Goal: Download file/media

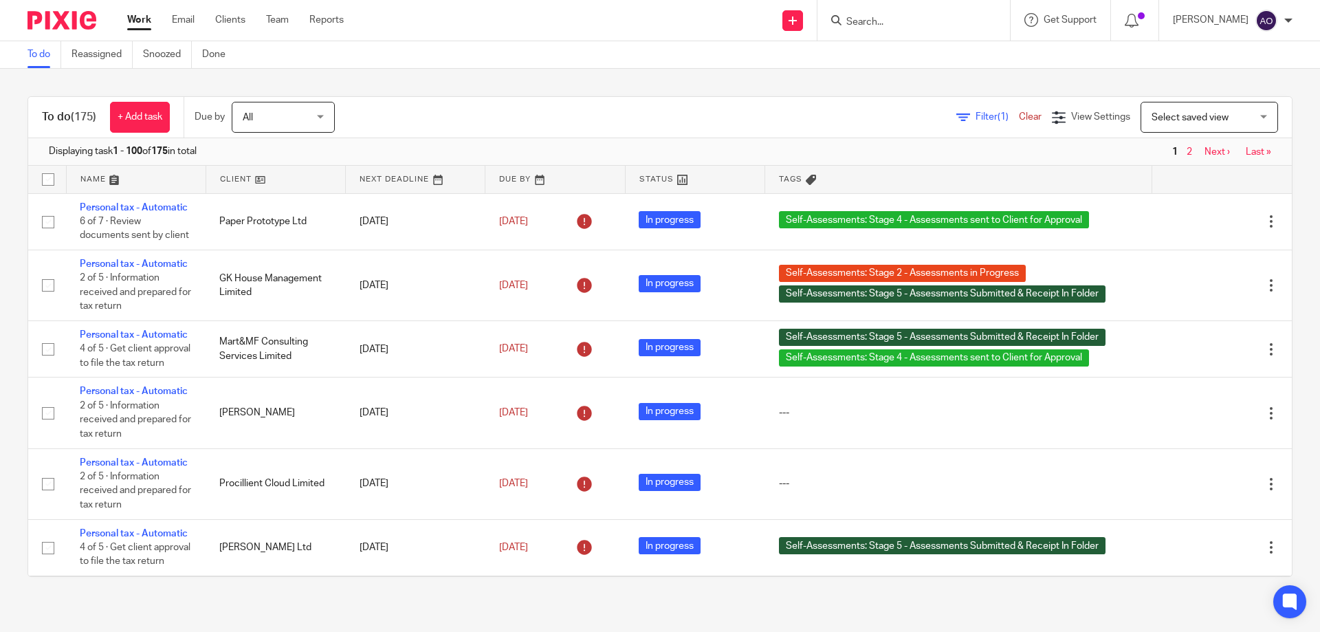
click at [891, 20] on input "Search" at bounding box center [907, 22] width 124 height 12
type input "nec"
click at [898, 46] on link at bounding box center [932, 53] width 181 height 21
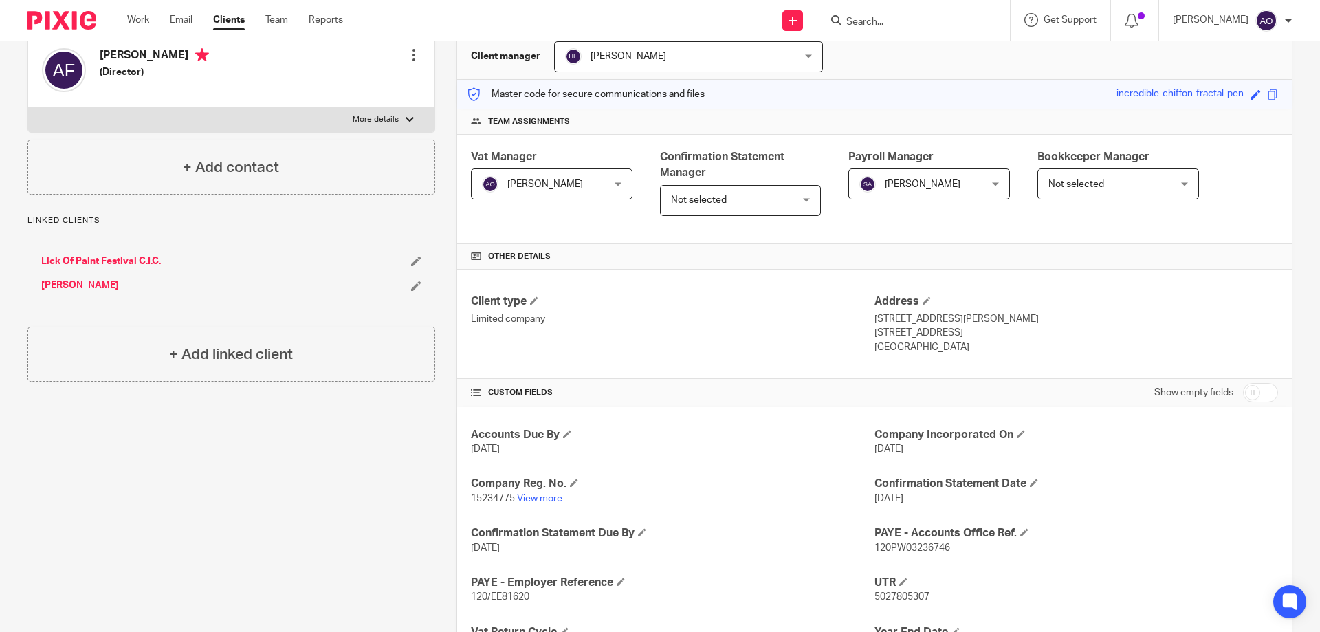
scroll to position [344, 0]
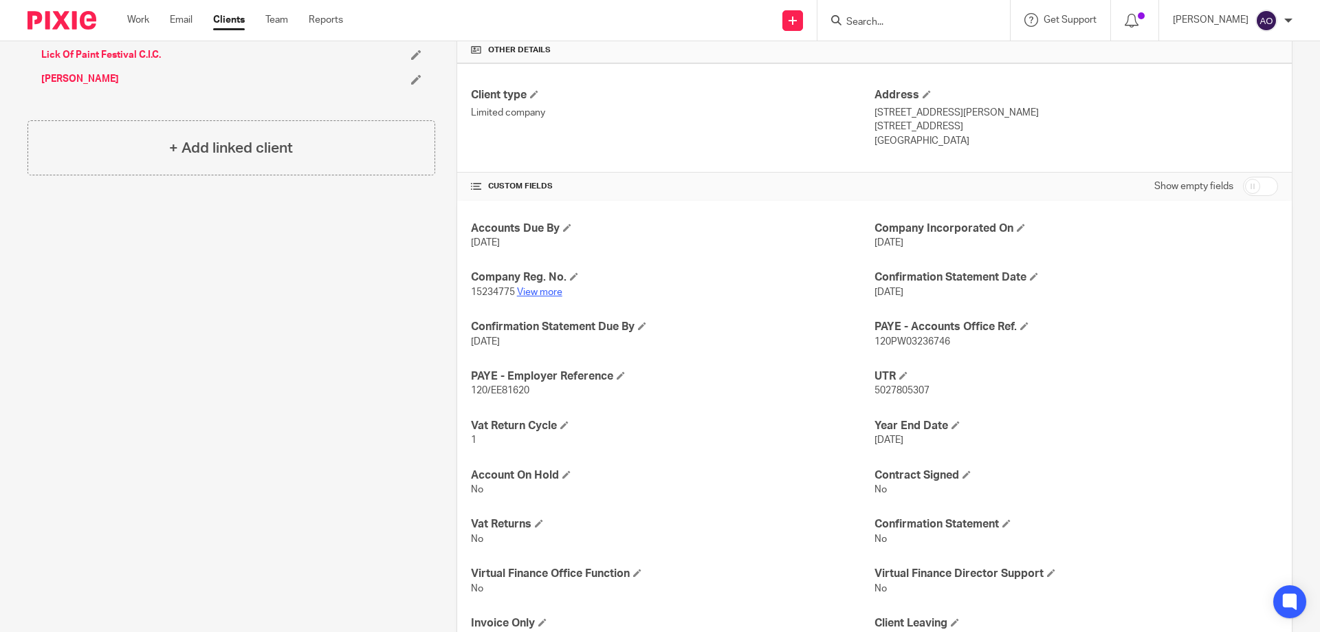
click at [543, 294] on link "View more" at bounding box center [539, 292] width 45 height 10
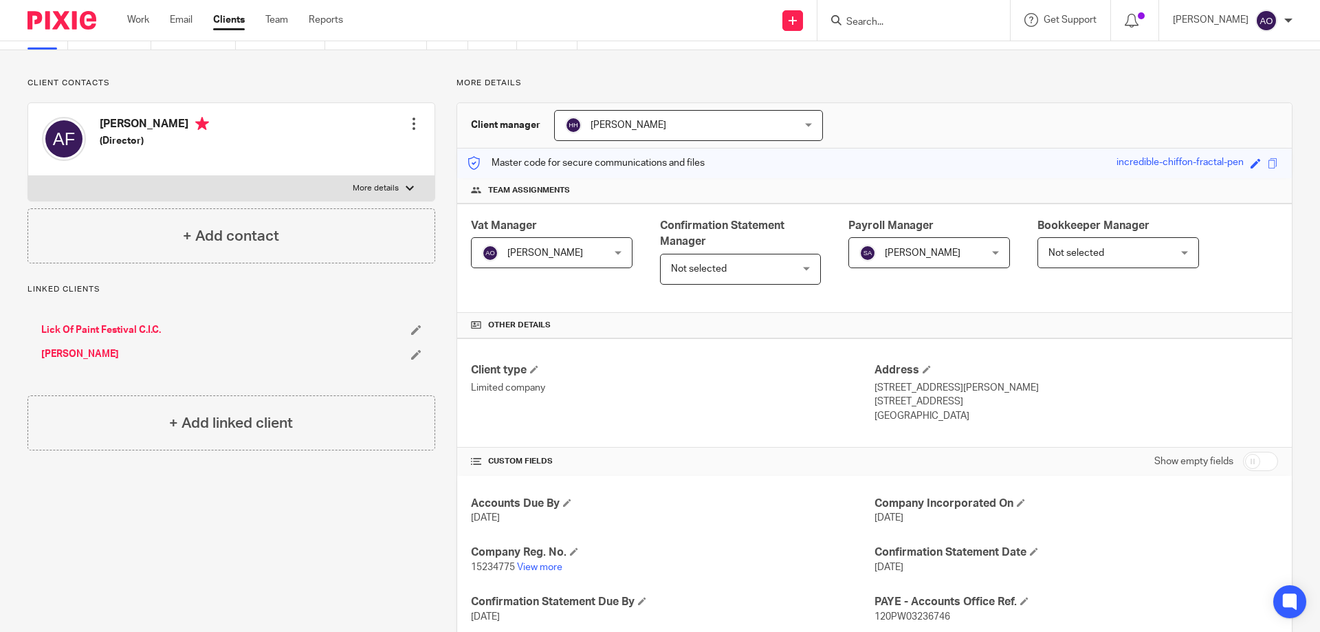
scroll to position [0, 0]
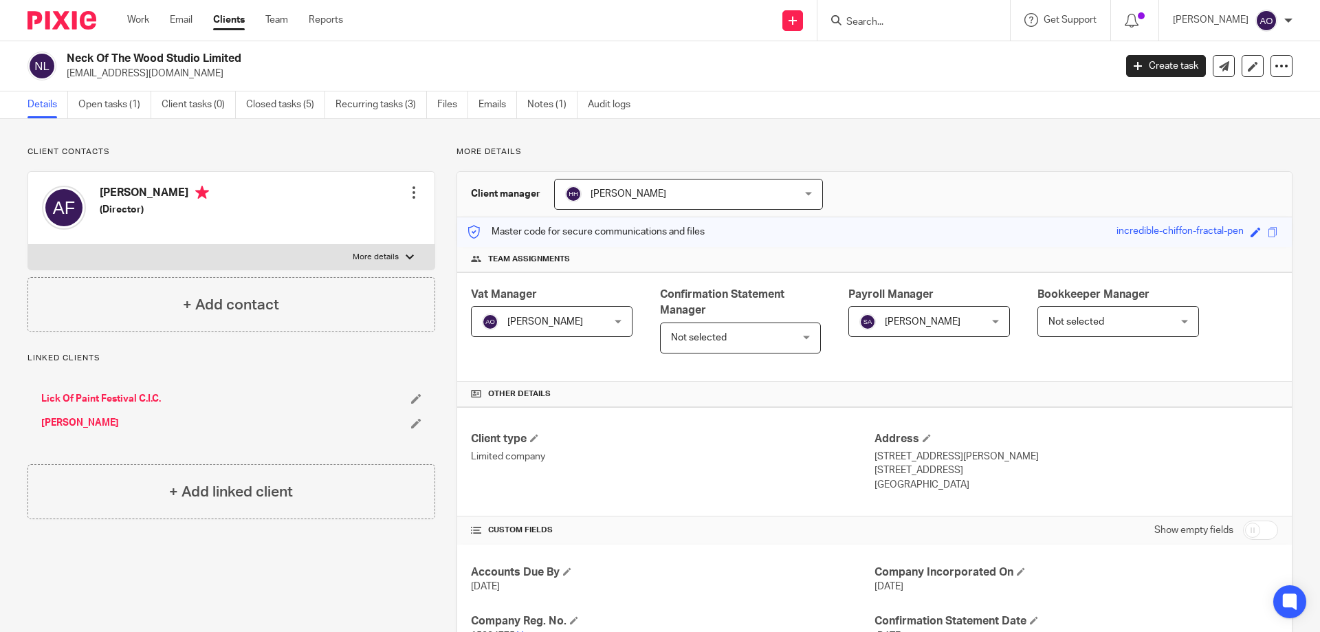
click at [888, 16] on input "Search" at bounding box center [907, 22] width 124 height 12
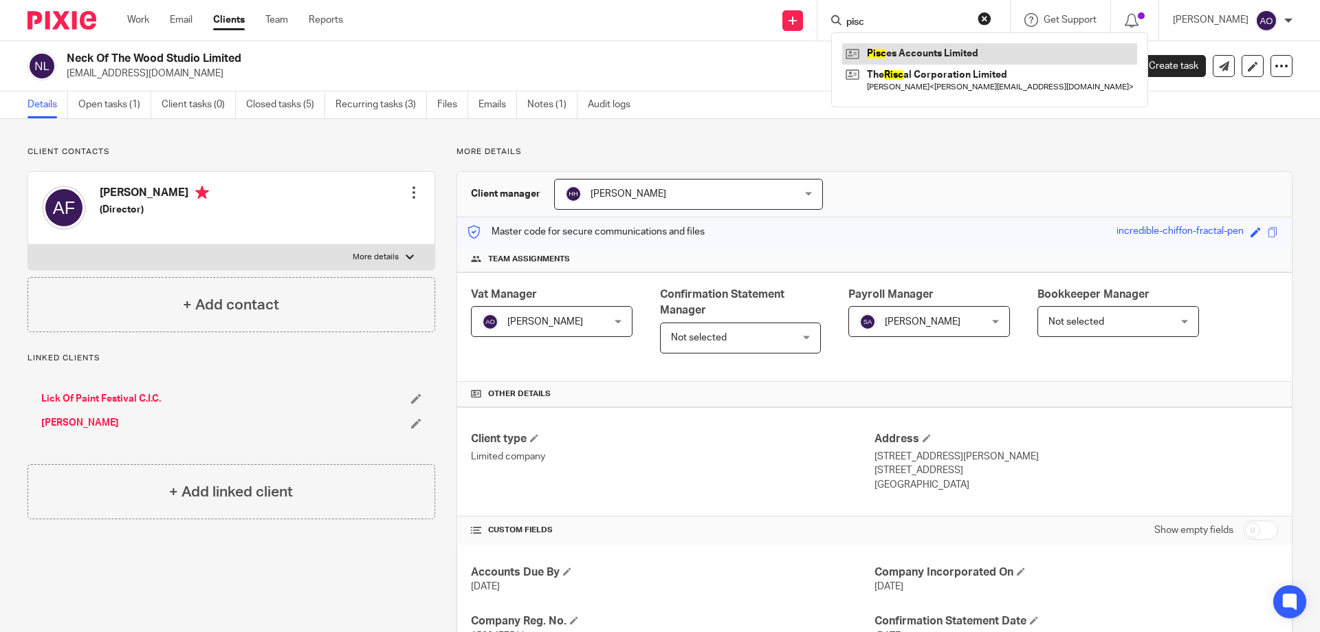
type input "pisc"
click at [889, 47] on link at bounding box center [989, 53] width 295 height 21
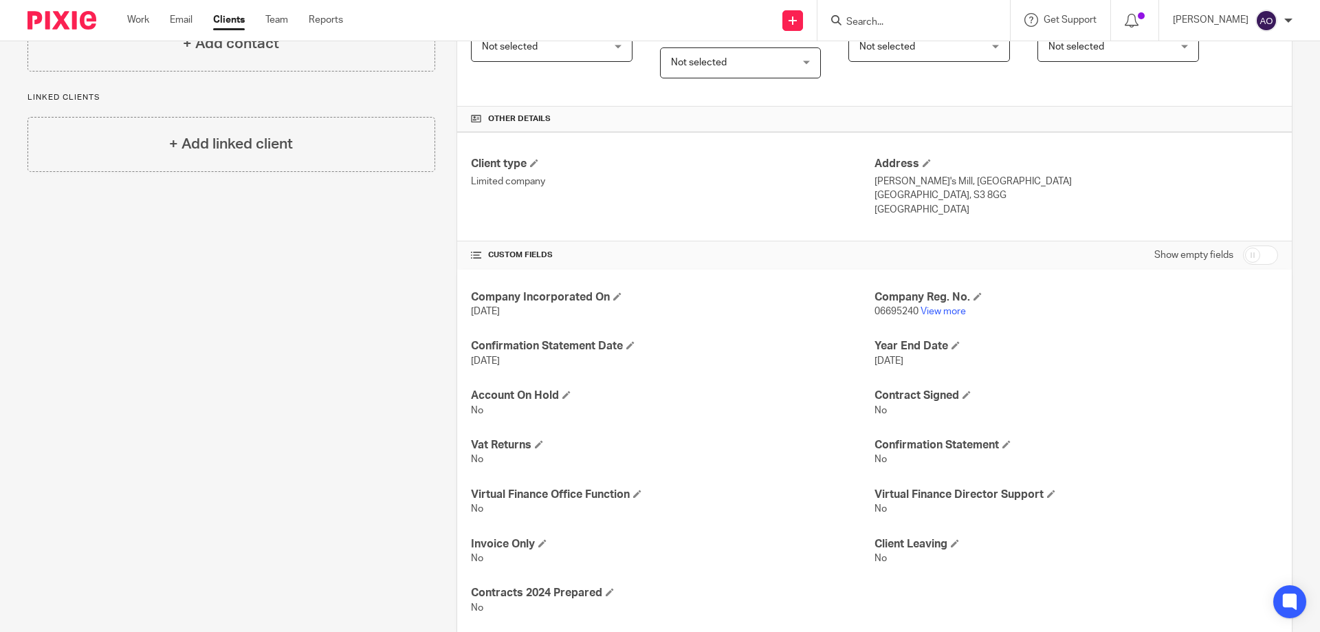
scroll to position [307, 0]
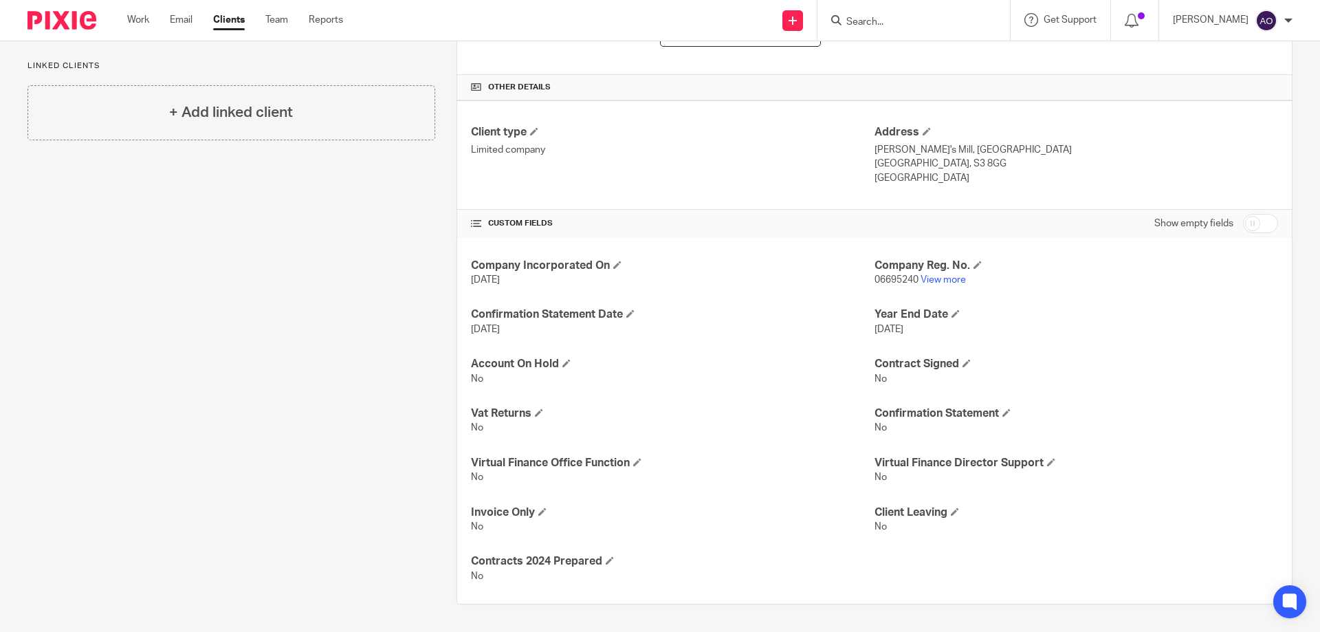
click at [939, 273] on p "06695240 View more" at bounding box center [1076, 280] width 404 height 14
click at [939, 276] on link "View more" at bounding box center [942, 280] width 45 height 10
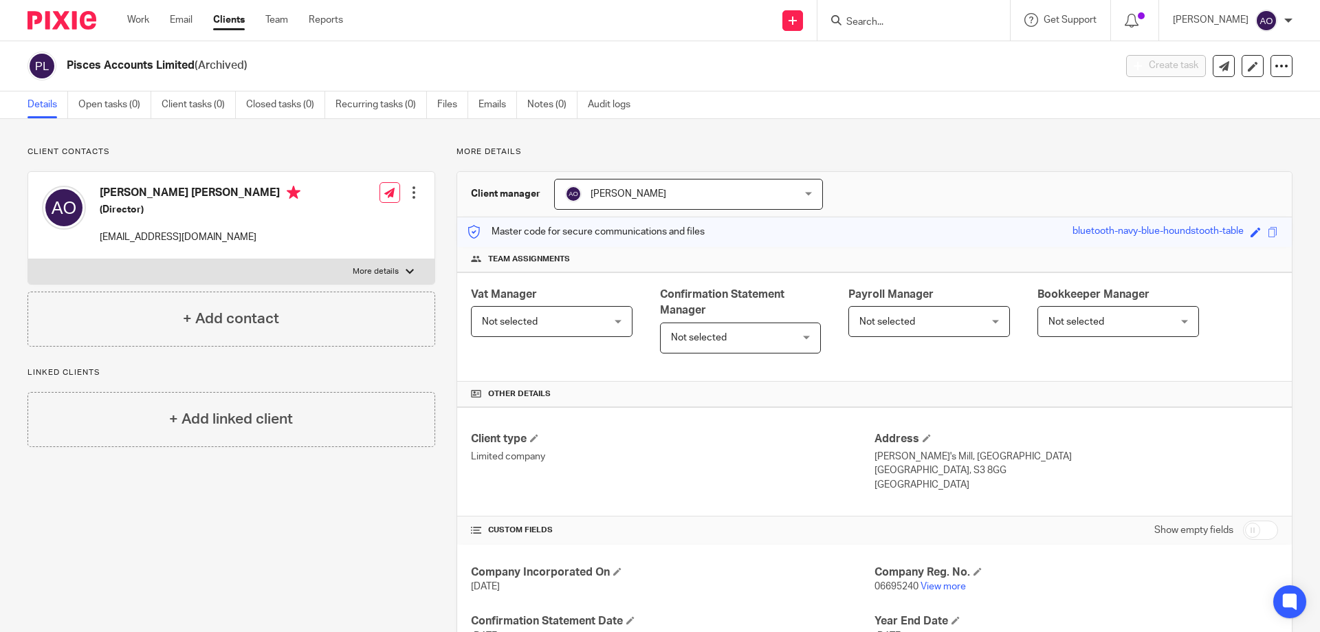
click at [79, 17] on img at bounding box center [61, 20] width 69 height 19
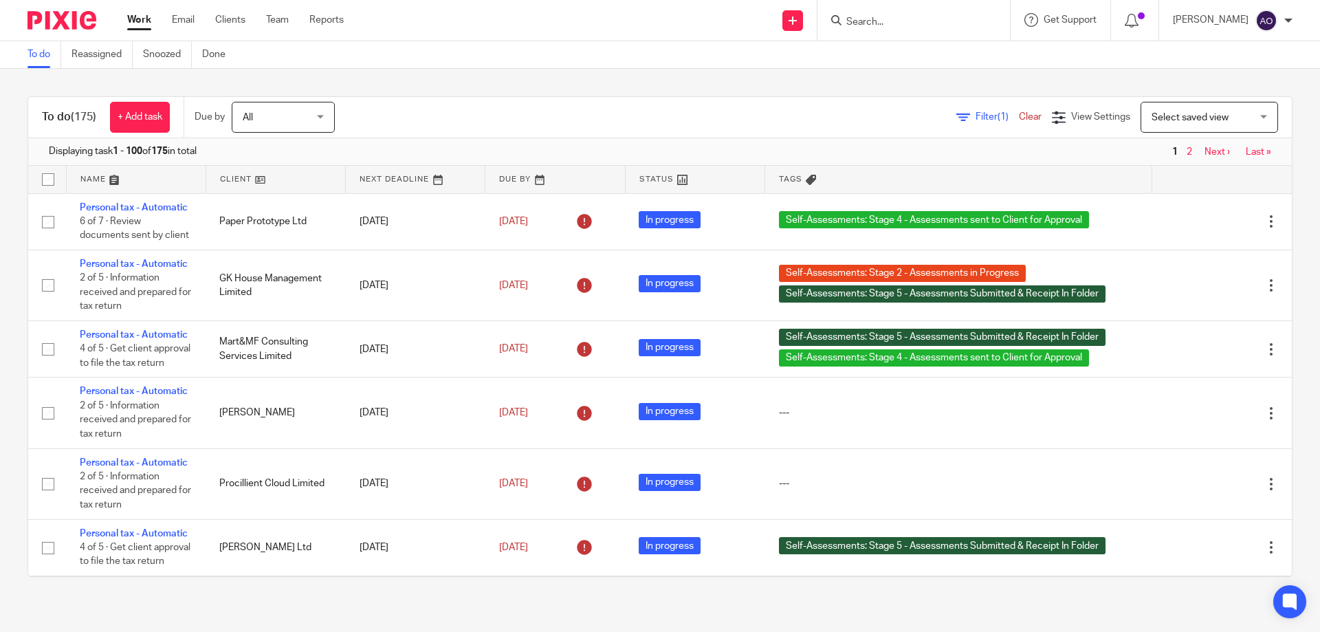
click at [975, 115] on span "Filter (1)" at bounding box center [996, 117] width 43 height 10
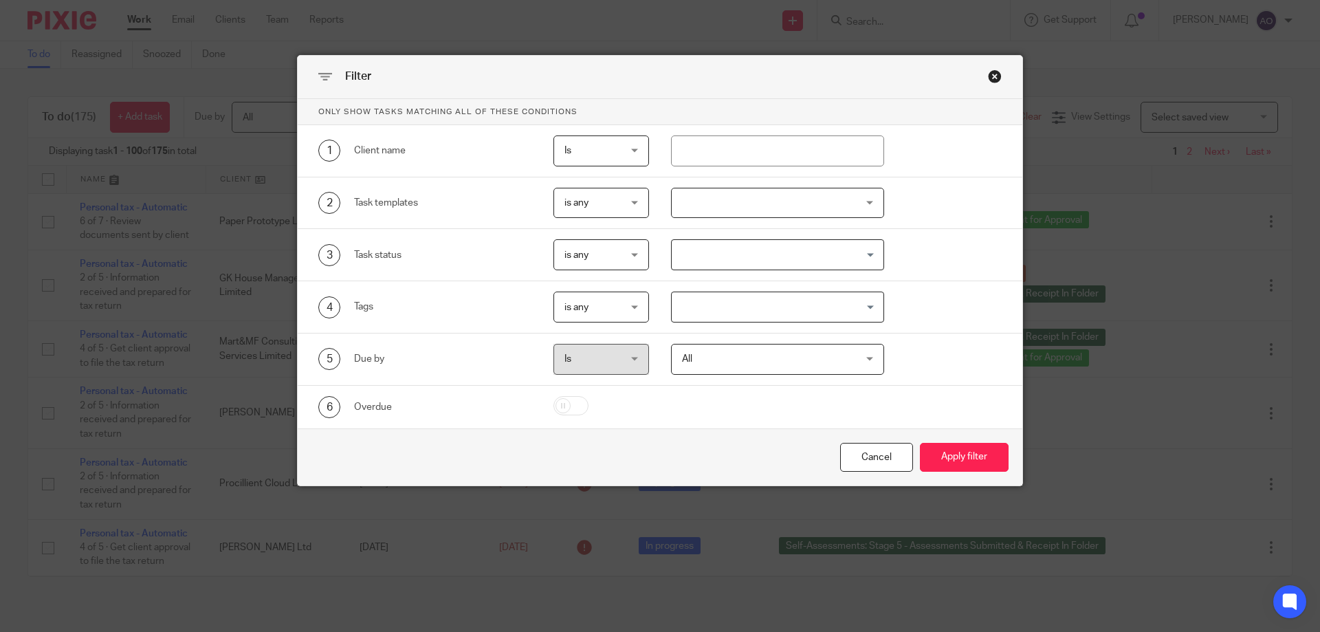
click at [857, 201] on div at bounding box center [778, 203] width 214 height 31
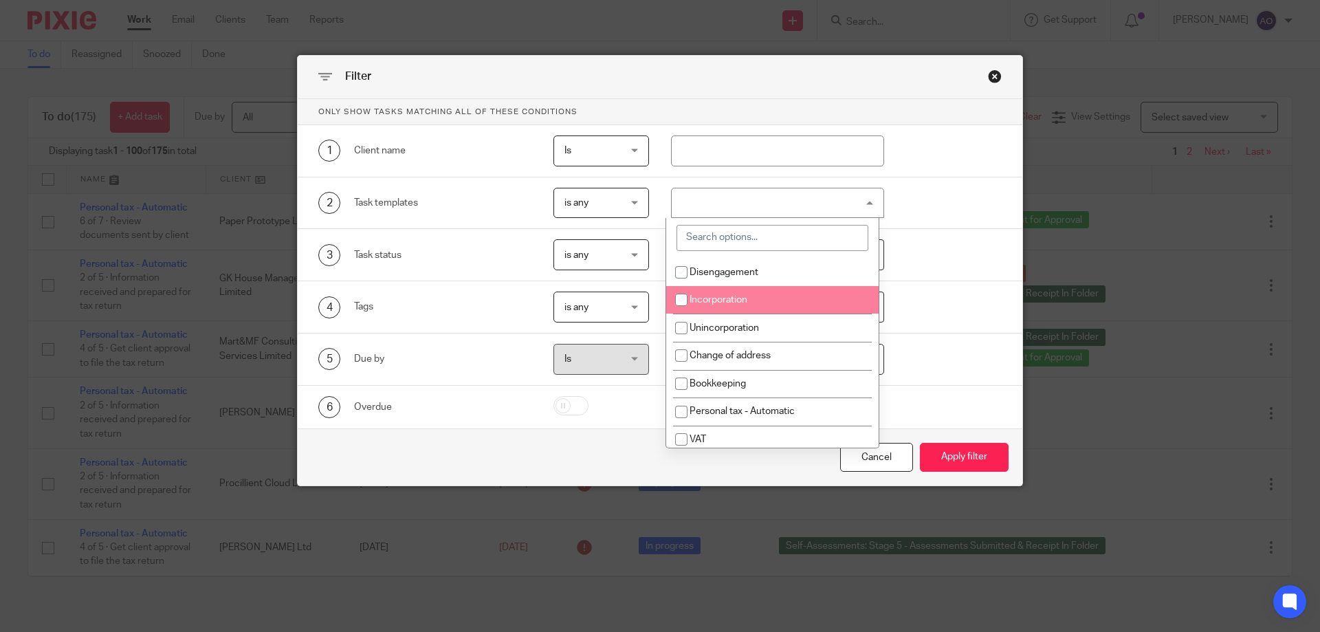
scroll to position [69, 0]
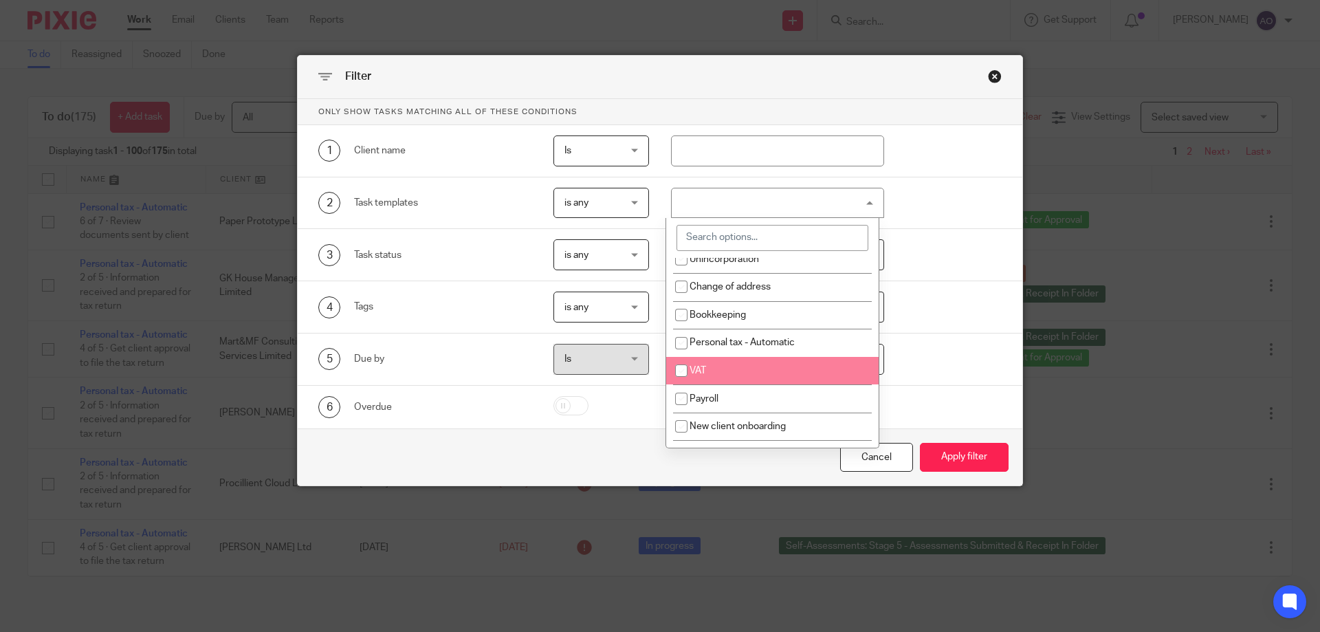
click at [682, 364] on input "checkbox" at bounding box center [681, 370] width 26 height 26
checkbox input "true"
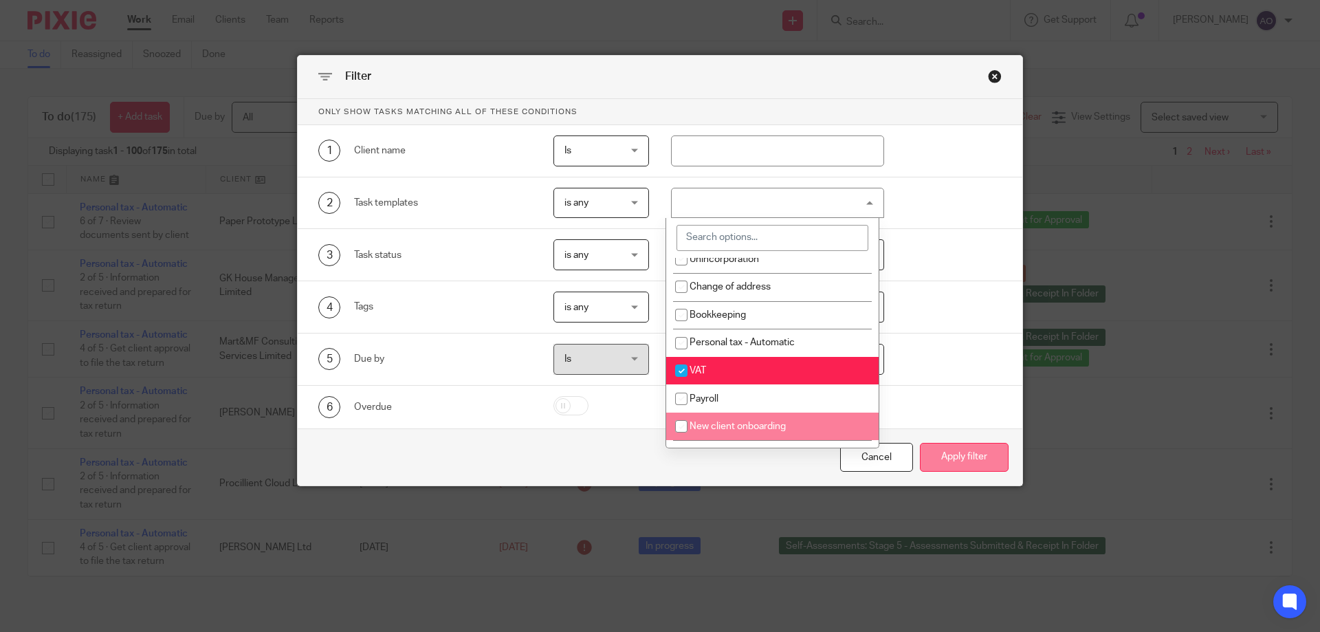
click at [942, 450] on button "Apply filter" at bounding box center [964, 458] width 89 height 30
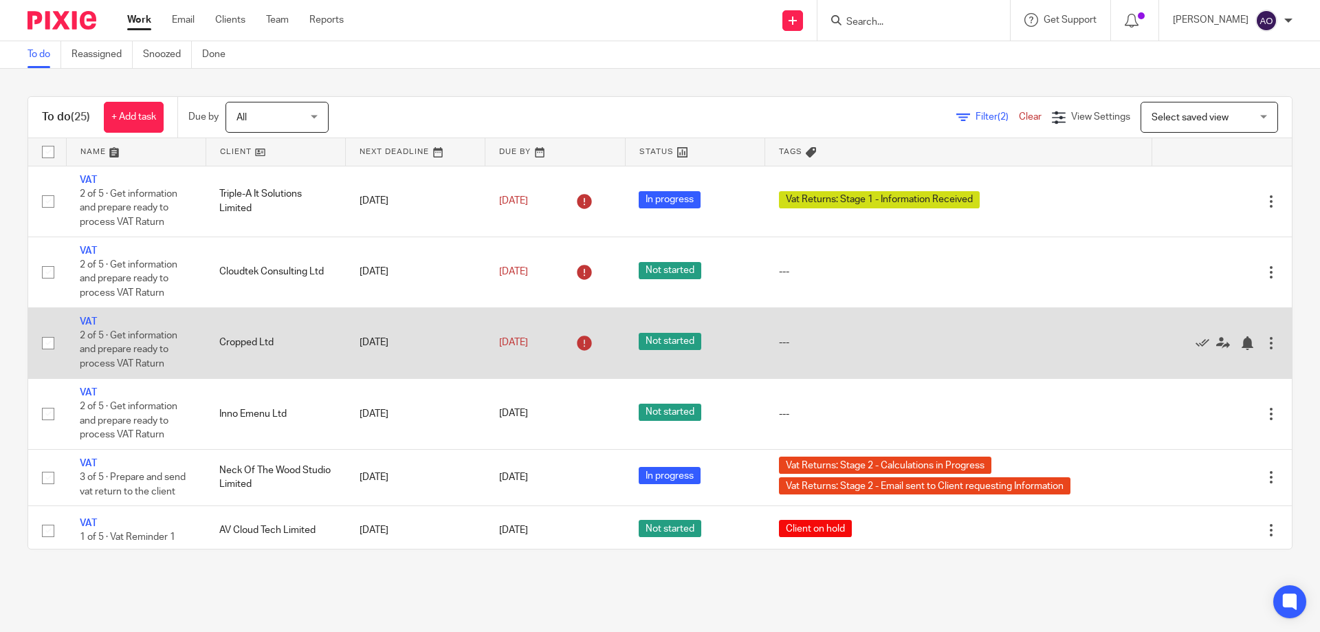
scroll to position [137, 0]
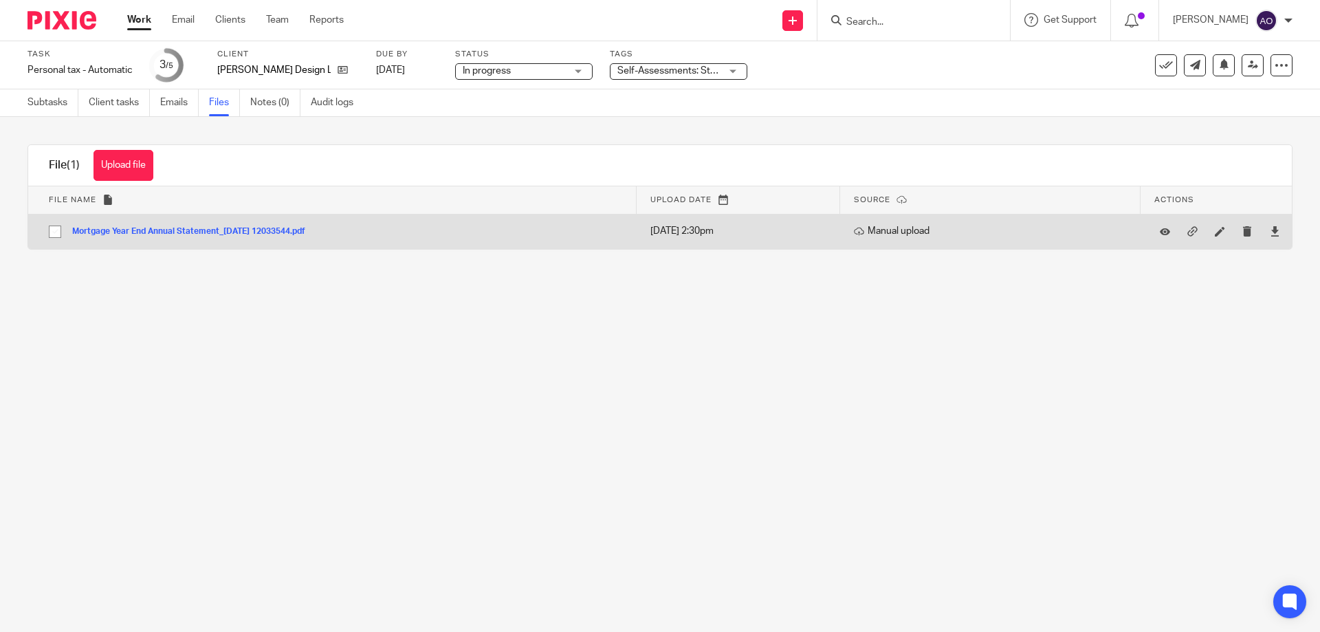
click at [54, 234] on input "checkbox" at bounding box center [55, 232] width 26 height 26
checkbox input "true"
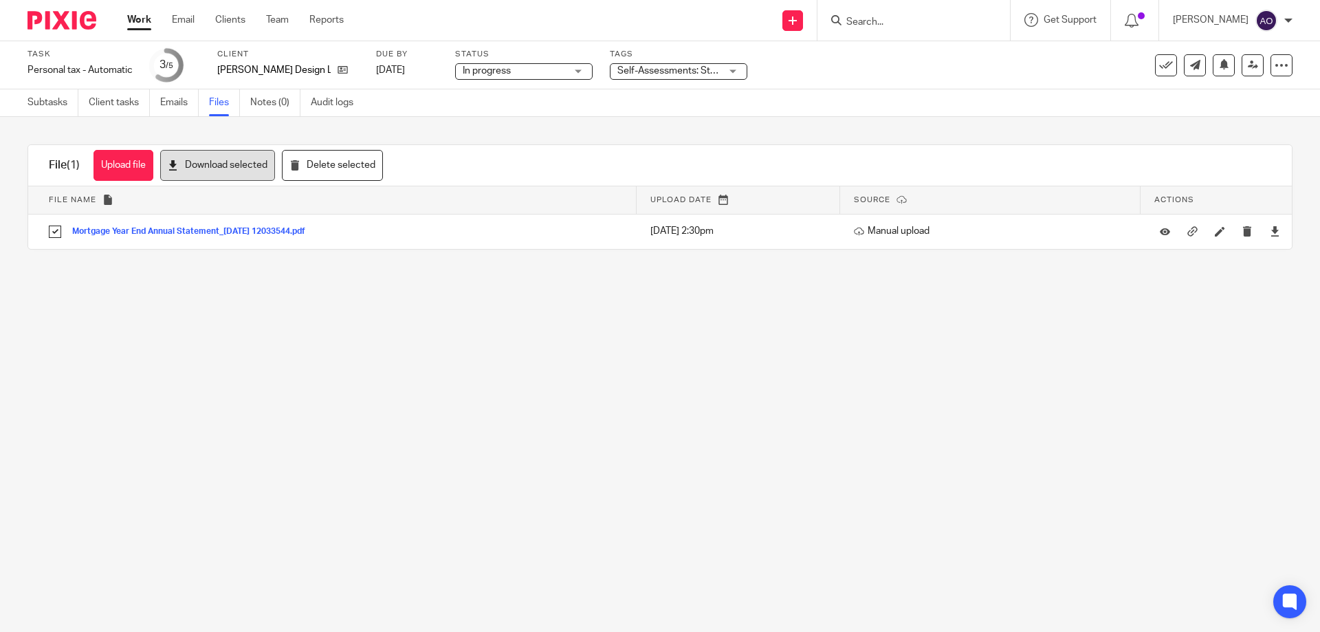
click at [246, 163] on button "Download selected" at bounding box center [217, 165] width 115 height 31
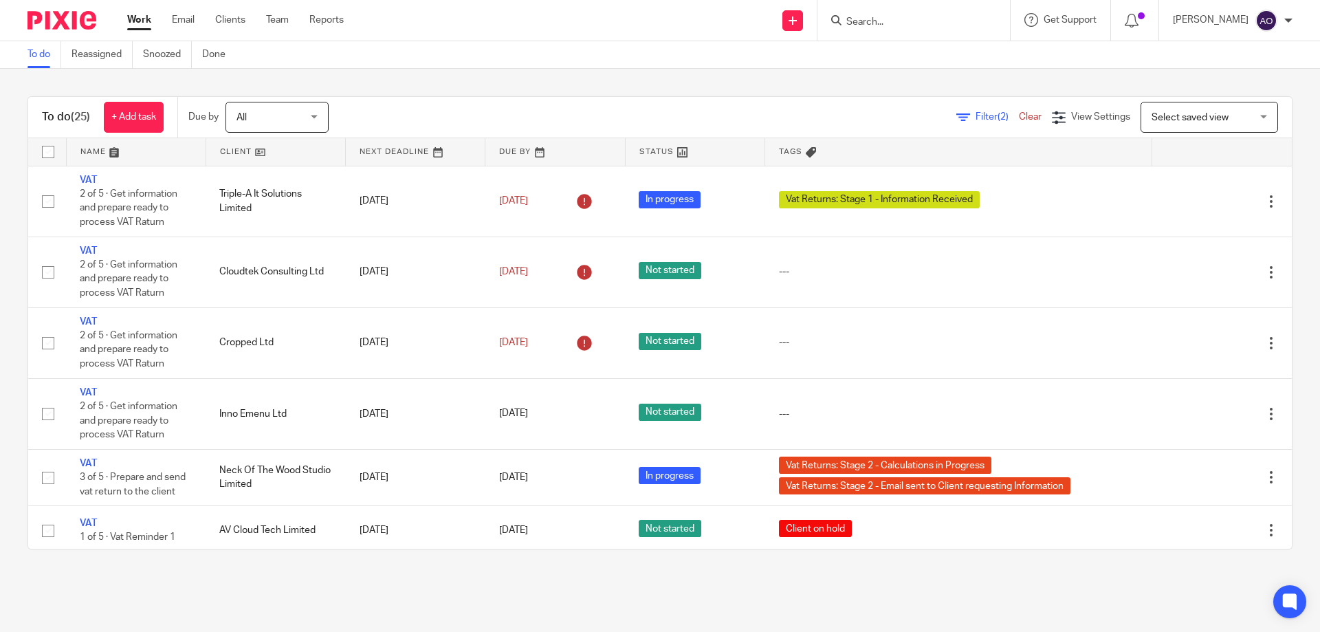
scroll to position [137, 0]
